Goal: Task Accomplishment & Management: Use online tool/utility

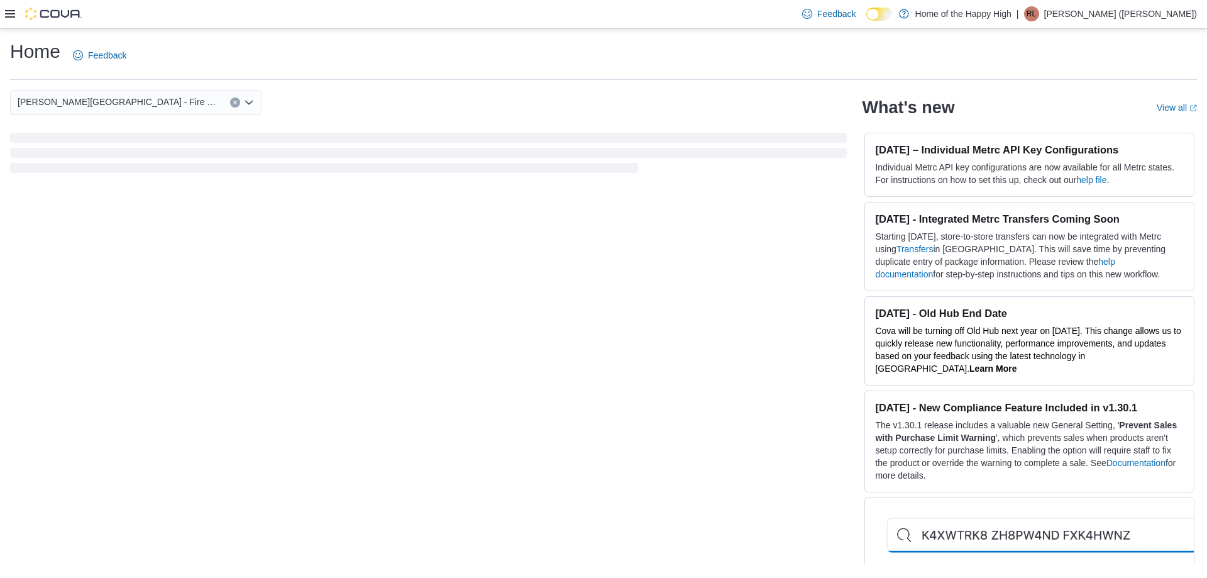
click at [13, 13] on icon at bounding box center [10, 14] width 10 height 10
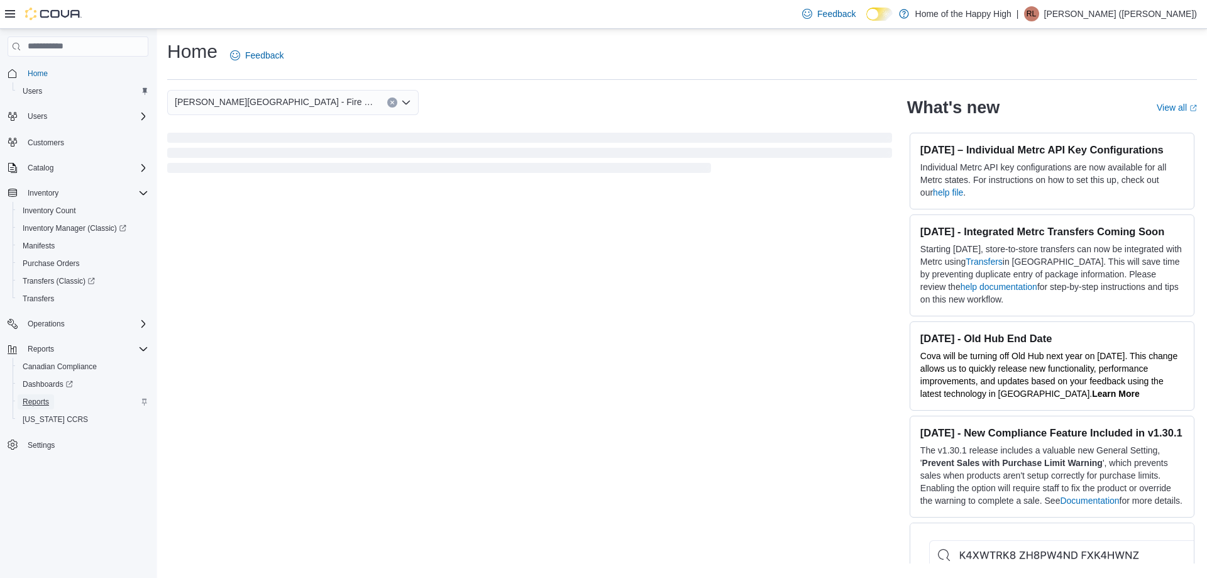
click at [34, 401] on span "Reports" at bounding box center [36, 402] width 26 height 10
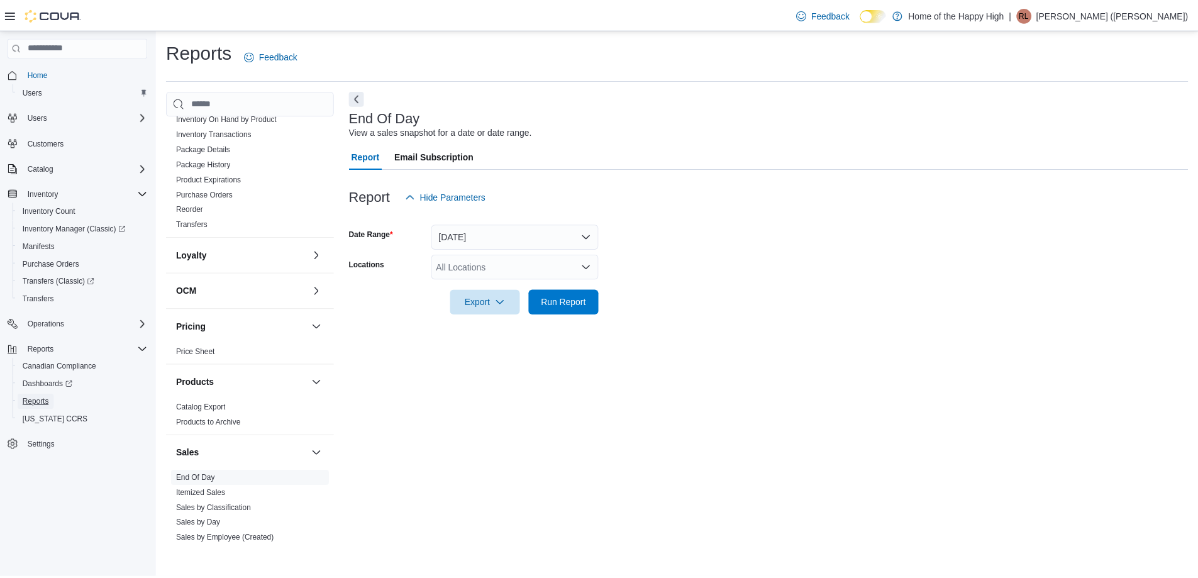
scroll to position [566, 0]
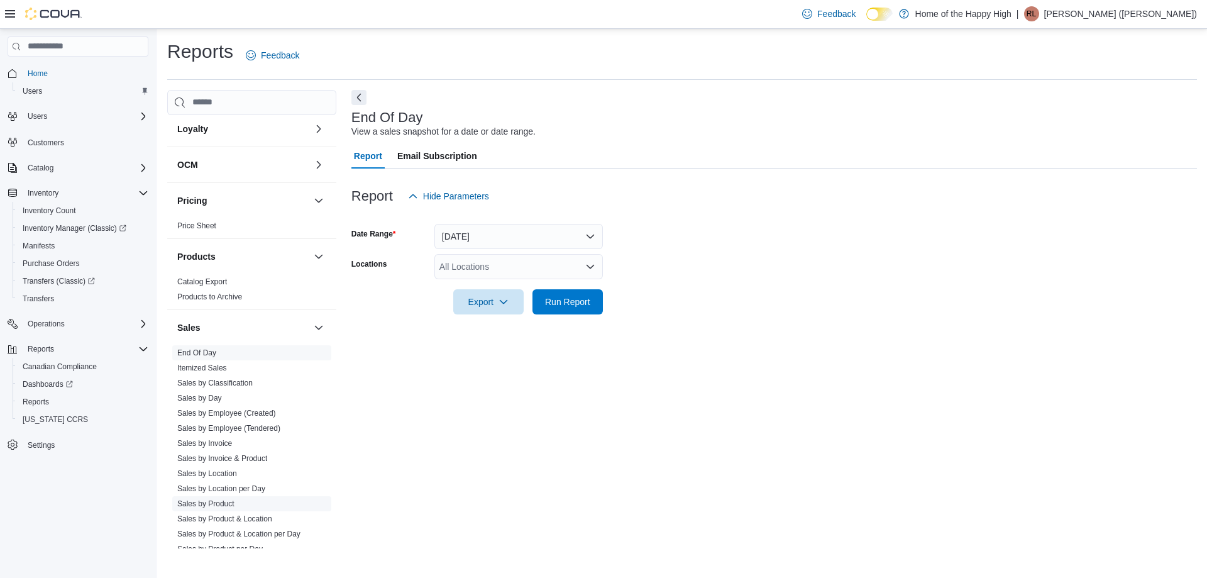
click at [206, 502] on link "Sales by Product" at bounding box center [205, 503] width 57 height 9
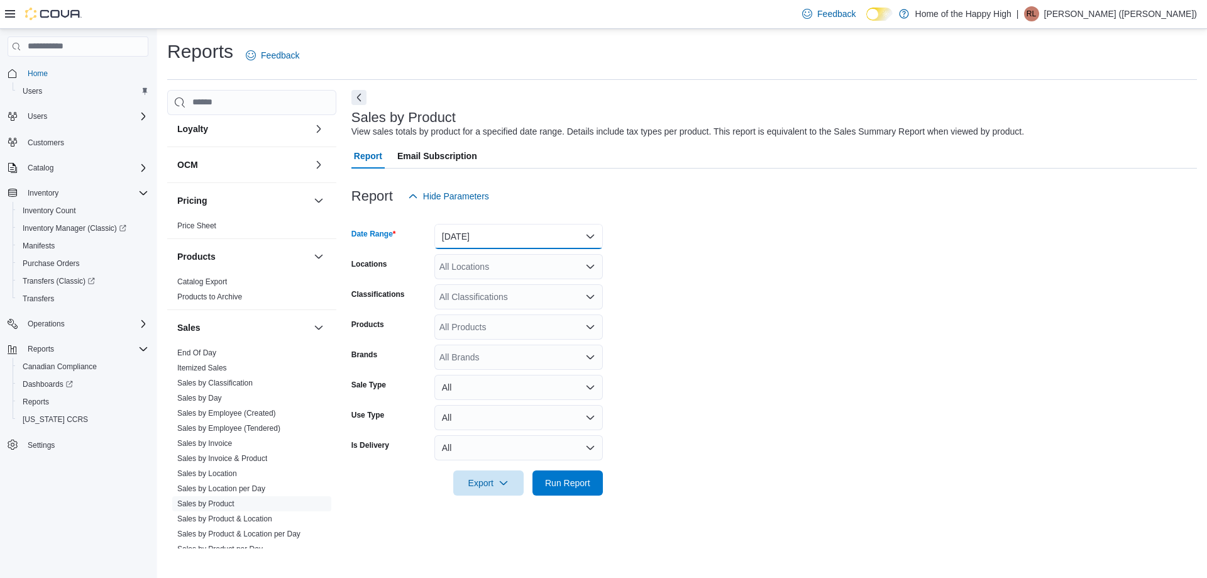
click at [491, 236] on button "[DATE]" at bounding box center [519, 236] width 169 height 25
click at [739, 274] on form "Date Range [DATE] Locations All Locations Classifications All Classifications P…" at bounding box center [775, 352] width 846 height 287
click at [446, 268] on div "All Locations" at bounding box center [519, 266] width 169 height 25
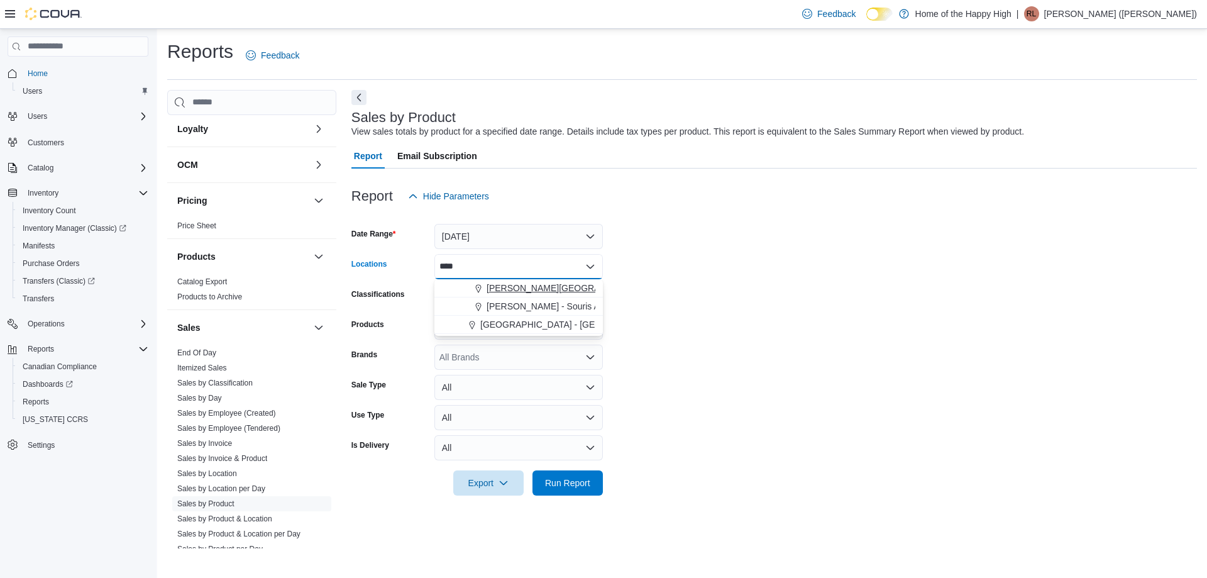
type input "****"
click at [539, 290] on span "[PERSON_NAME][GEOGRAPHIC_DATA] - Fire & Flower" at bounding box center [599, 288] width 225 height 13
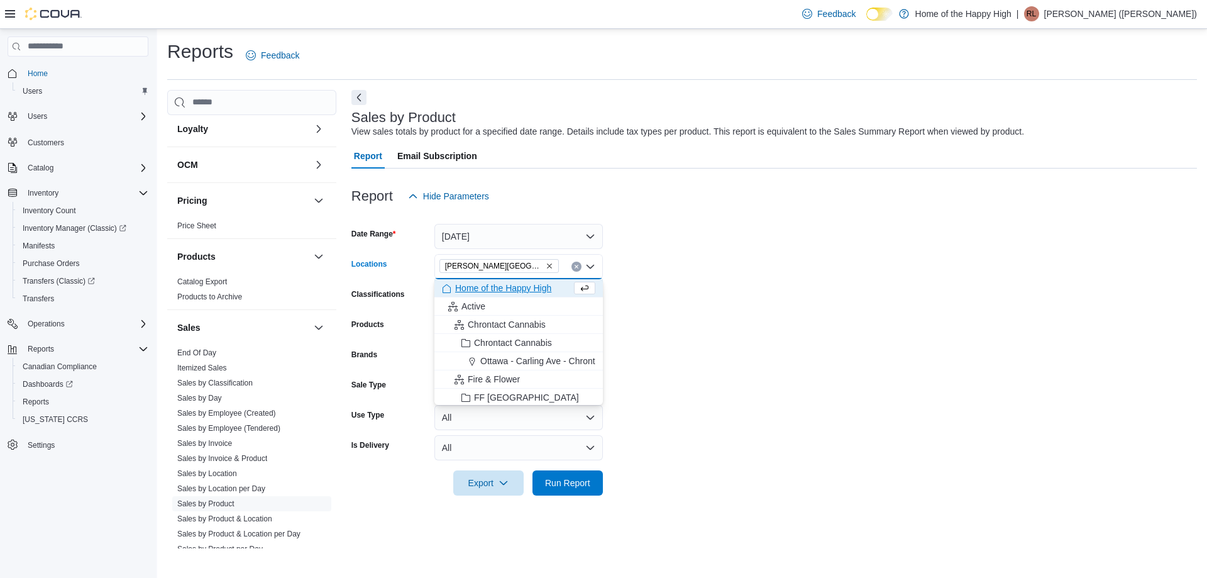
drag, startPoint x: 721, startPoint y: 302, endPoint x: 484, endPoint y: 308, distance: 237.1
click at [710, 308] on form "Date Range [DATE] Locations [GEOGRAPHIC_DATA][PERSON_NAME][GEOGRAPHIC_DATA] - F…" at bounding box center [775, 352] width 846 height 287
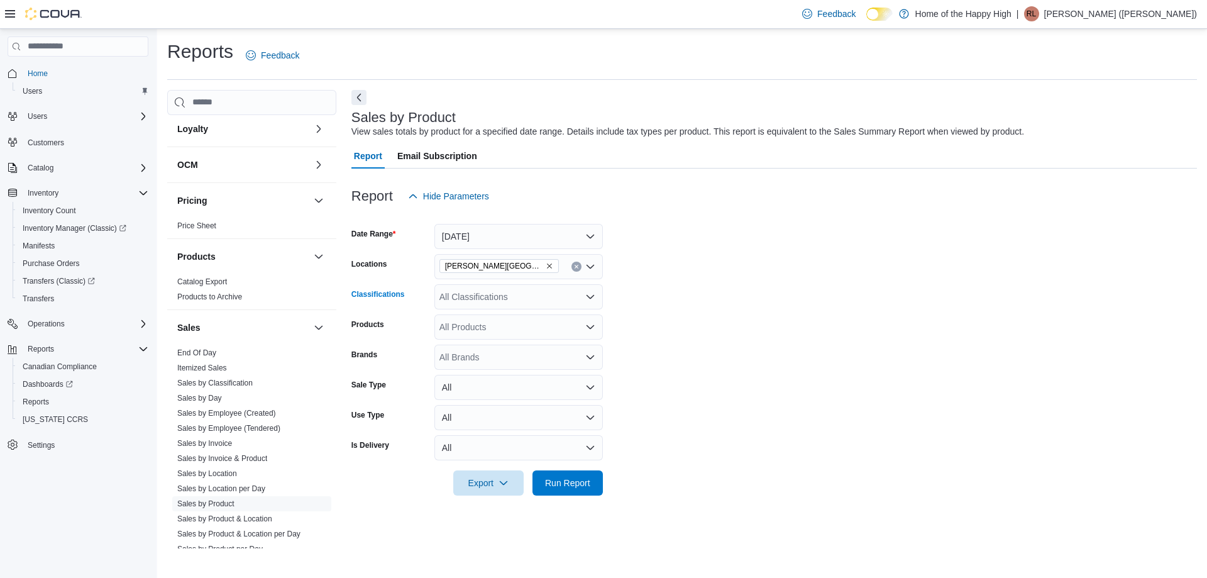
click at [451, 289] on div "All Classifications" at bounding box center [519, 296] width 169 height 25
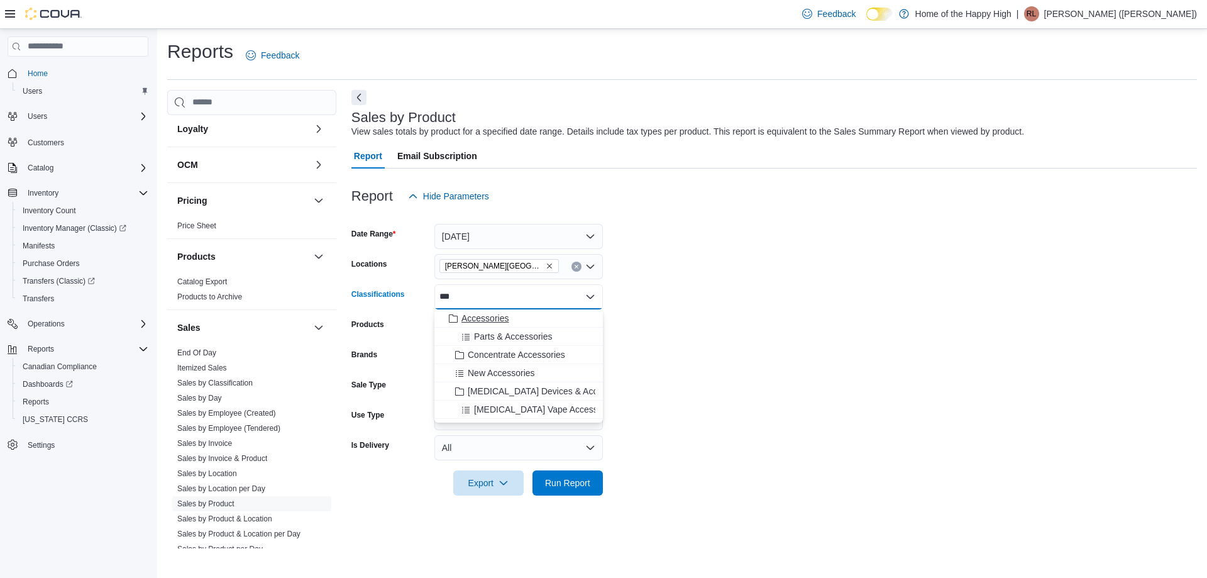
type input "***"
click at [473, 321] on span "Accessories" at bounding box center [485, 318] width 47 height 13
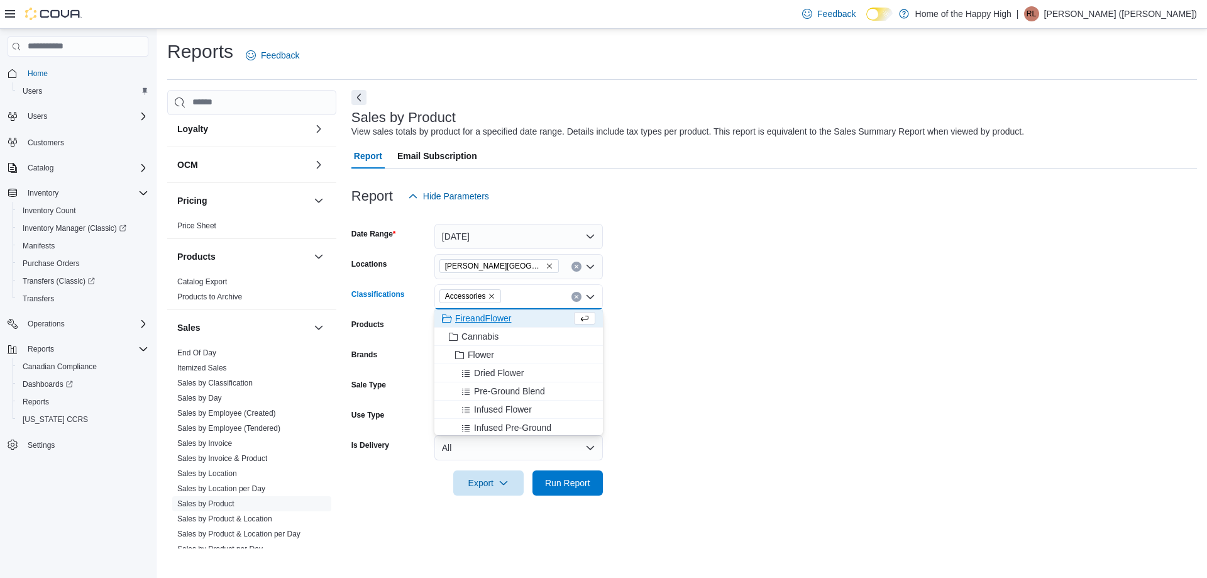
drag, startPoint x: 895, startPoint y: 372, endPoint x: 637, endPoint y: 492, distance: 284.4
click at [882, 385] on form "Date Range [DATE] Locations [GEOGRAPHIC_DATA][PERSON_NAME][GEOGRAPHIC_DATA] - F…" at bounding box center [775, 352] width 846 height 287
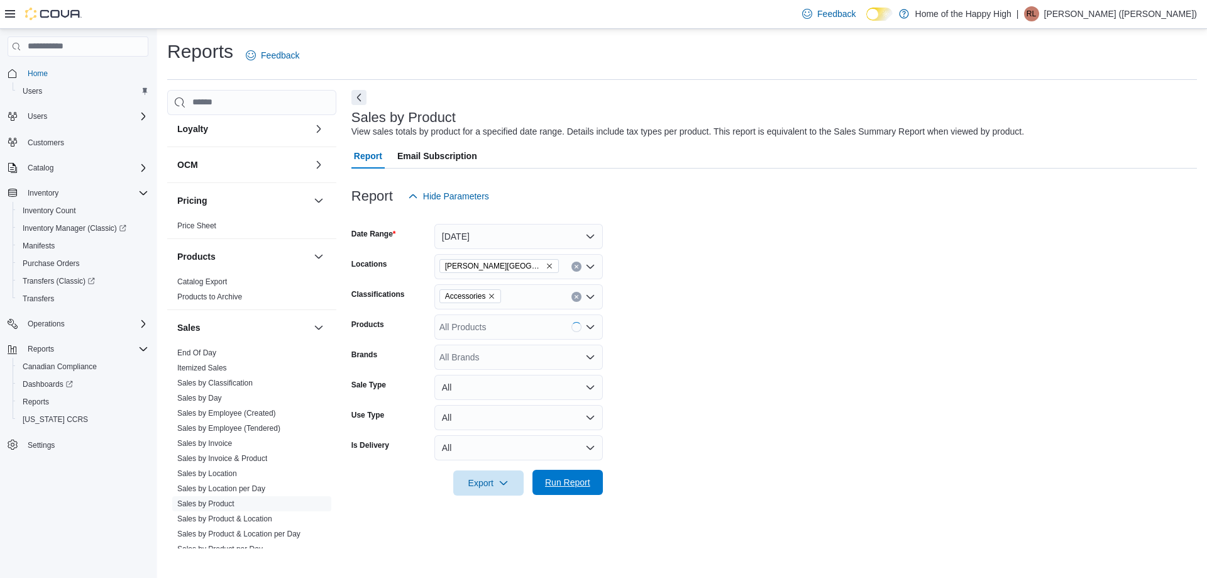
click at [572, 484] on span "Run Report" at bounding box center [567, 482] width 45 height 13
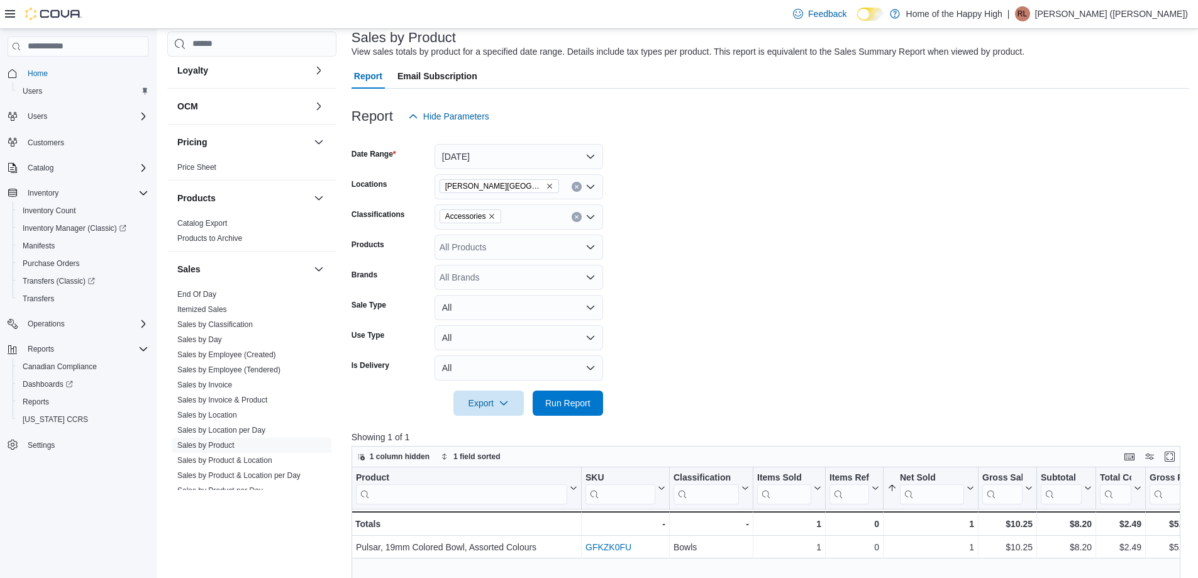
scroll to position [63, 0]
